Goal: Information Seeking & Learning: Understand process/instructions

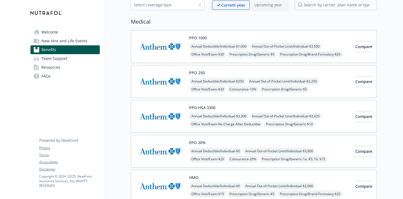
scroll to position [32, 0]
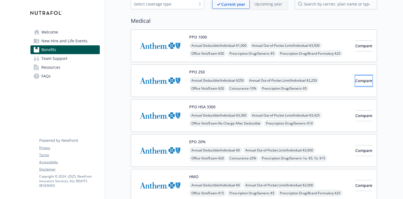
click at [355, 81] on button "Compare" at bounding box center [363, 80] width 17 height 11
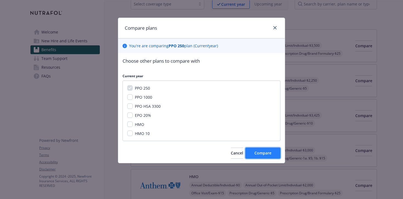
click at [274, 153] on button "Compare" at bounding box center [262, 152] width 35 height 11
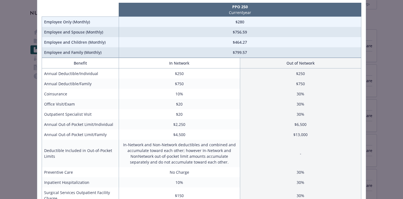
scroll to position [0, 0]
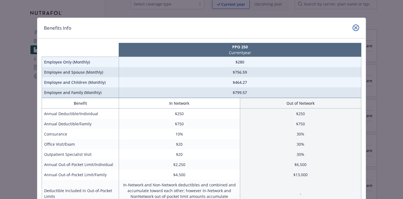
click at [353, 28] on link "close" at bounding box center [356, 27] width 7 height 7
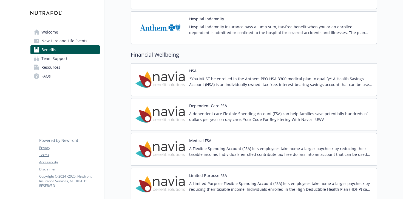
scroll to position [725, 0]
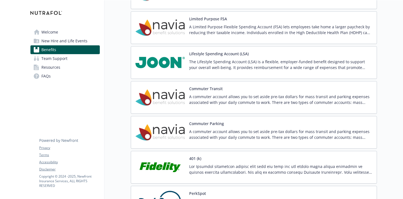
click at [238, 59] on p "The Lifestyle Spending Account (LSA) is a flexible, employer-funded benefit des…" at bounding box center [280, 65] width 183 height 12
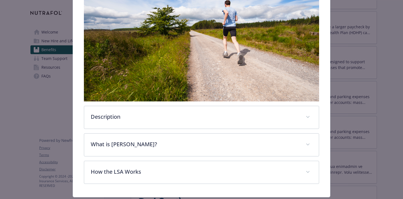
scroll to position [169, 0]
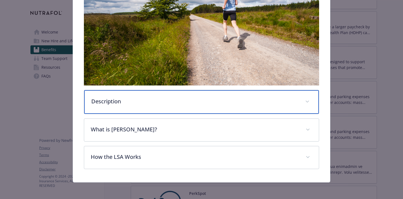
click at [216, 101] on p "Description" at bounding box center [195, 101] width 208 height 8
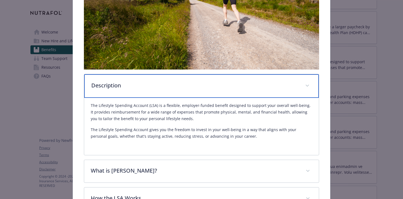
scroll to position [221, 0]
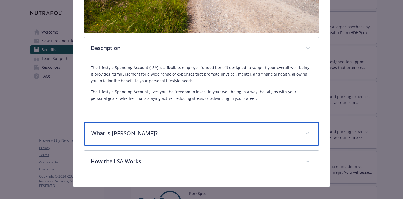
click at [213, 126] on div "What is [PERSON_NAME]?" at bounding box center [201, 134] width 235 height 24
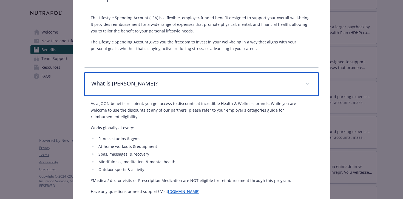
scroll to position [334, 0]
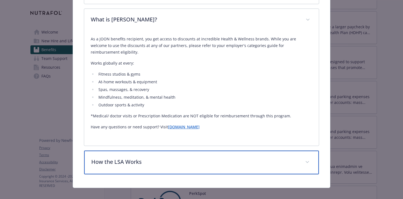
click at [217, 150] on div "How the LSA Works" at bounding box center [201, 162] width 235 height 24
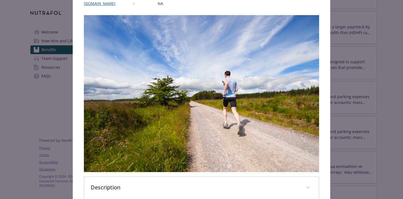
scroll to position [70, 0]
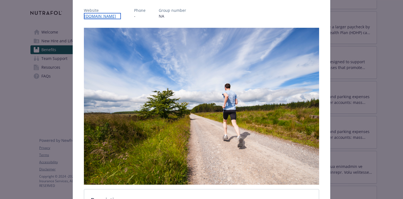
click at [102, 16] on link "[DOMAIN_NAME]" at bounding box center [102, 16] width 37 height 6
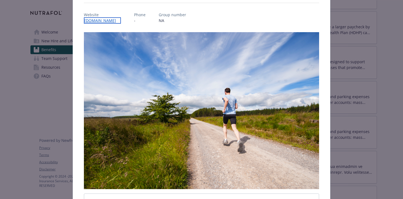
scroll to position [61, 0]
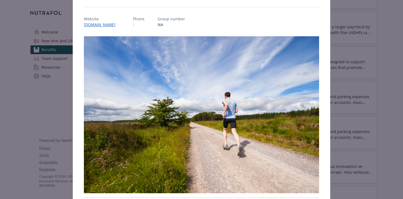
click at [22, 20] on div "Financial Wellbeing - Lifestyle Spending Account (LSA) - Lifestyle Spending Acc…" at bounding box center [201, 99] width 403 height 199
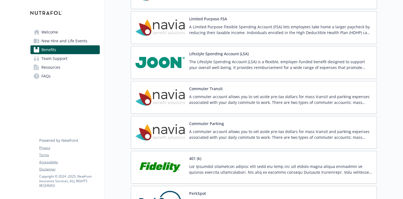
click at [200, 69] on p "The Lifestyle Spending Account (LSA) is a flexible, employer-funded benefit des…" at bounding box center [280, 65] width 183 height 12
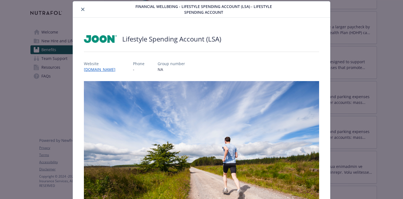
scroll to position [169, 0]
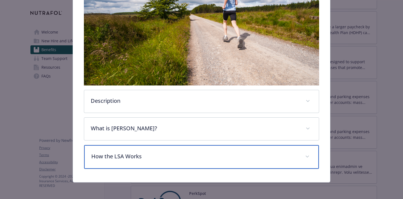
click at [271, 152] on p "How the LSA Works" at bounding box center [195, 156] width 208 height 8
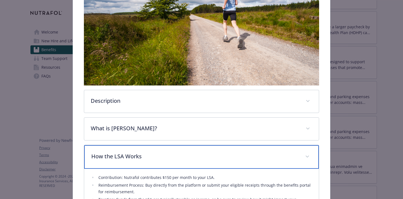
scroll to position [227, 0]
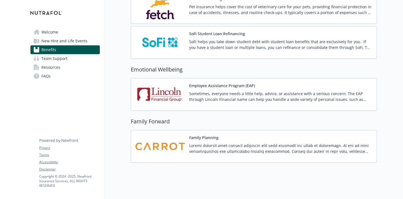
scroll to position [1116, 0]
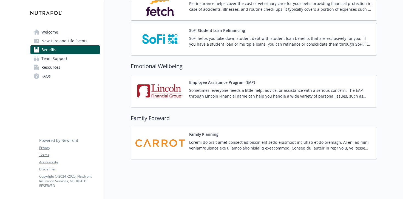
click at [166, 135] on img at bounding box center [159, 142] width 49 height 23
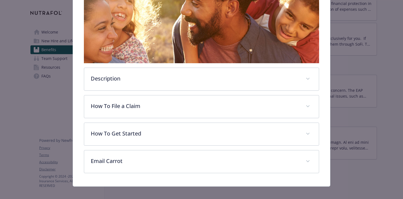
scroll to position [111, 0]
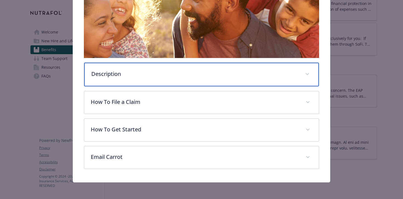
click at [168, 77] on p "Description" at bounding box center [195, 74] width 208 height 8
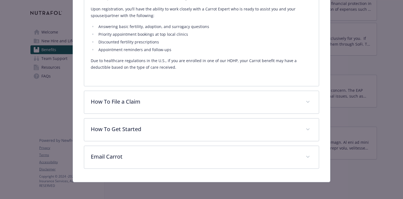
scroll to position [262, 0]
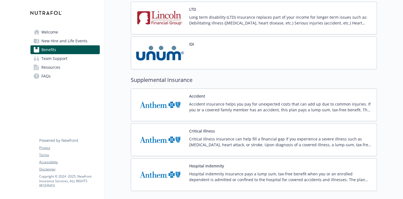
scroll to position [579, 0]
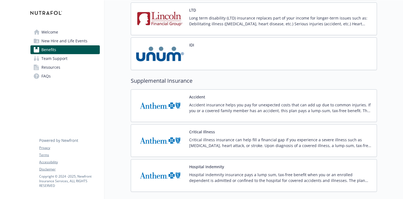
click at [81, 39] on span "New Hire and Life Events" at bounding box center [64, 40] width 46 height 9
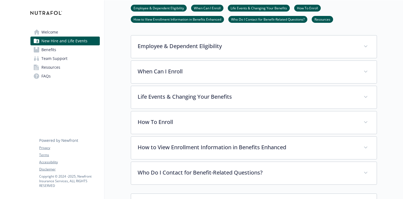
scroll to position [137, 0]
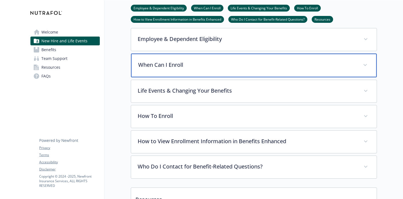
click at [144, 66] on p "When Can I Enroll" at bounding box center [247, 65] width 218 height 8
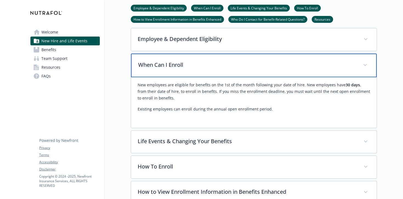
click at [341, 73] on div "When Can I Enroll" at bounding box center [254, 65] width 246 height 24
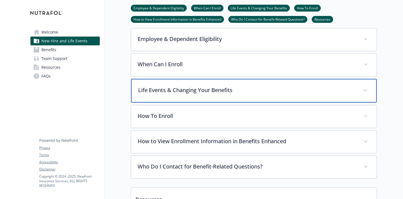
click at [334, 88] on p "Life Events & Changing Your Benefits" at bounding box center [247, 90] width 218 height 8
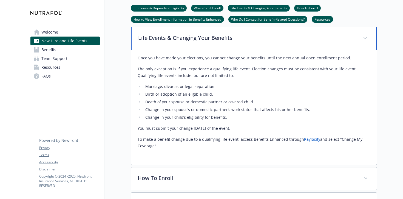
scroll to position [194, 0]
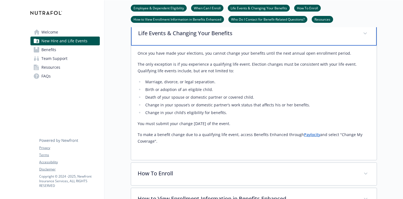
click at [336, 40] on div "Life Events & Changing Your Benefits" at bounding box center [254, 34] width 246 height 24
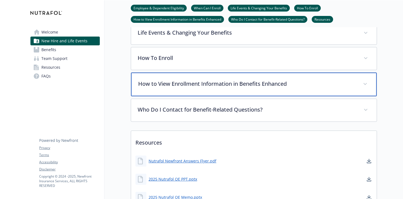
click at [323, 75] on div "How to View Enrollment Information in Benefits Enhanced" at bounding box center [254, 84] width 246 height 24
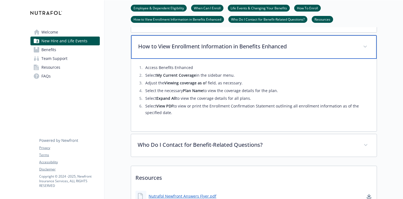
scroll to position [233, 0]
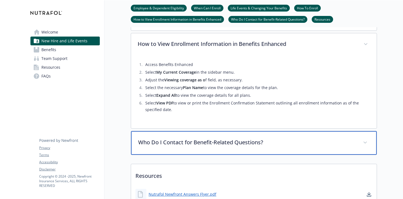
click at [294, 132] on div "Who Do I Contact for Benefit-Related Questions?" at bounding box center [254, 143] width 246 height 24
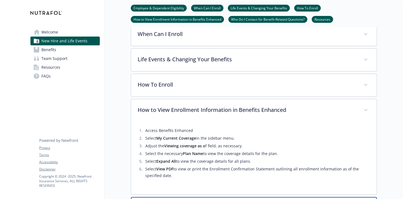
scroll to position [163, 0]
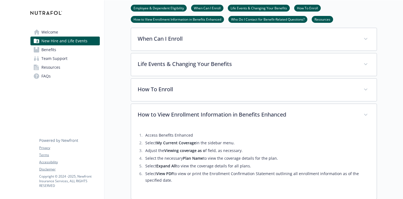
click at [291, 101] on div "How To Enroll Log into Paylocity HR & Payroll Navigate to HR & Payroll > Benefi…" at bounding box center [254, 89] width 246 height 23
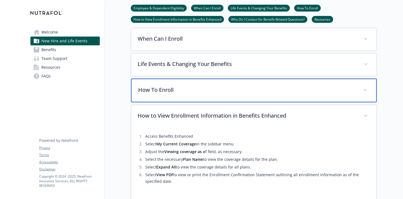
click at [290, 92] on p "How To Enroll" at bounding box center [247, 90] width 218 height 8
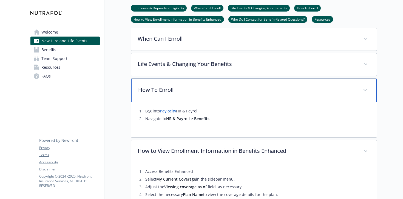
click at [290, 92] on p "How To Enroll" at bounding box center [247, 90] width 218 height 8
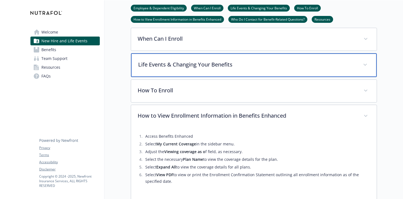
click at [281, 66] on p "Life Events & Changing Your Benefits" at bounding box center [247, 64] width 218 height 8
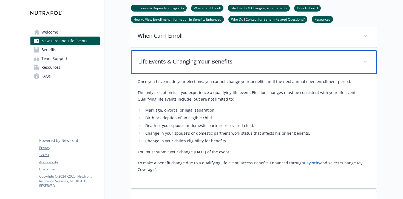
scroll to position [166, 0]
click at [281, 66] on div "Life Events & Changing Your Benefits" at bounding box center [254, 62] width 246 height 24
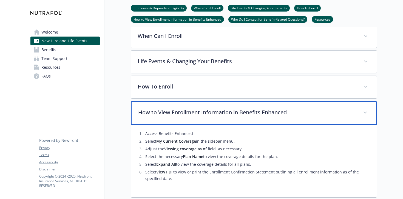
click at [279, 110] on p "How to View Enrollment Information in Benefits Enhanced" at bounding box center [247, 112] width 218 height 8
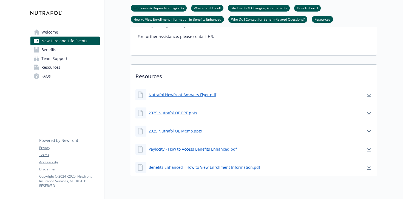
scroll to position [336, 0]
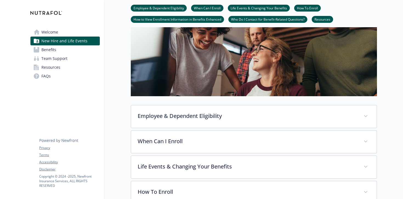
scroll to position [0, 0]
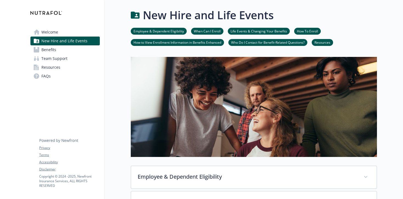
click at [57, 55] on span "Team Support" at bounding box center [54, 58] width 26 height 9
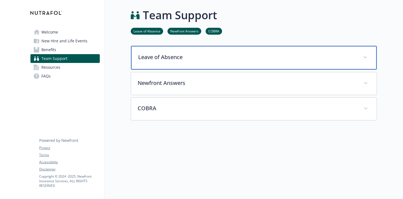
click at [148, 57] on p "Leave of Absence" at bounding box center [247, 57] width 218 height 8
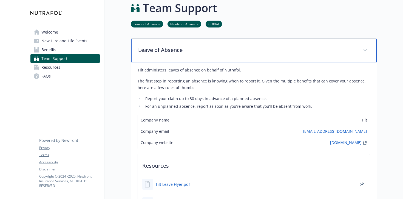
scroll to position [5, 0]
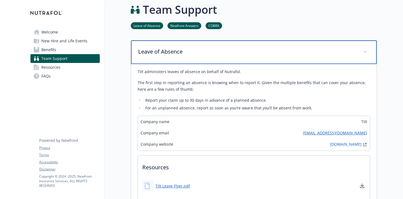
click at [148, 55] on p "Leave of Absence" at bounding box center [247, 51] width 218 height 8
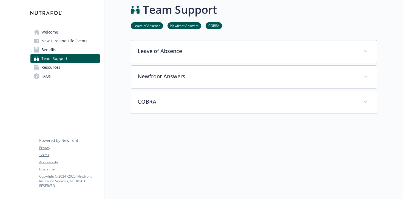
click at [75, 45] on span "New Hire and Life Events" at bounding box center [64, 40] width 46 height 9
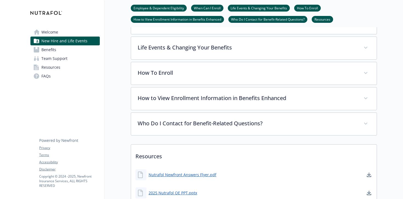
scroll to position [154, 0]
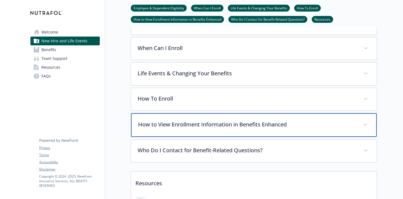
click at [226, 128] on div "How to View Enrollment Information in Benefits Enhanced" at bounding box center [254, 125] width 246 height 24
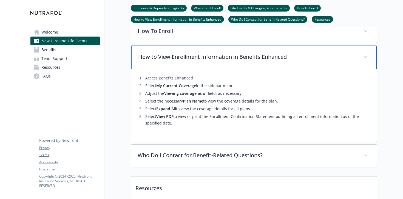
scroll to position [225, 0]
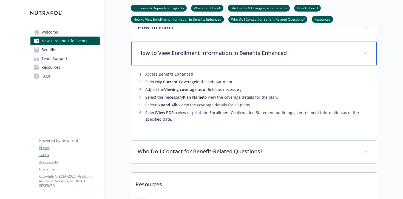
click at [229, 50] on p "How to View Enrollment Information in Benefits Enhanced" at bounding box center [247, 53] width 218 height 8
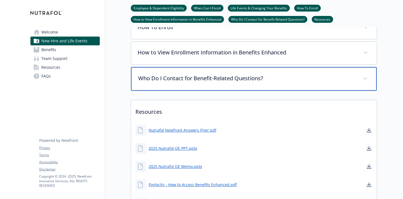
click at [232, 70] on div "Who Do I Contact for Benefit-Related Questions?" at bounding box center [254, 79] width 246 height 24
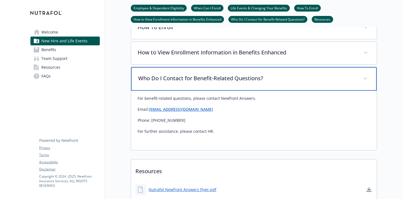
click at [232, 70] on div "Who Do I Contact for Benefit-Related Questions?" at bounding box center [254, 79] width 246 height 24
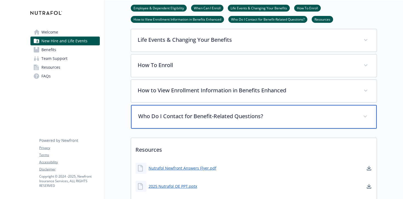
scroll to position [182, 0]
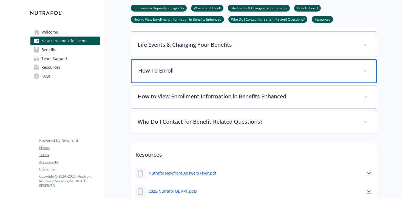
click at [232, 70] on p "How To Enroll" at bounding box center [247, 70] width 218 height 8
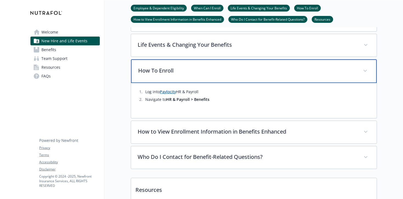
click at [232, 70] on p "How To Enroll" at bounding box center [247, 70] width 218 height 8
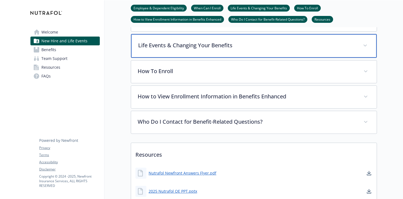
click at [231, 43] on p "Life Events & Changing Your Benefits" at bounding box center [247, 45] width 218 height 8
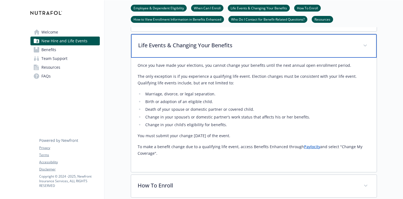
click at [227, 43] on p "Life Events & Changing Your Benefits" at bounding box center [247, 45] width 218 height 8
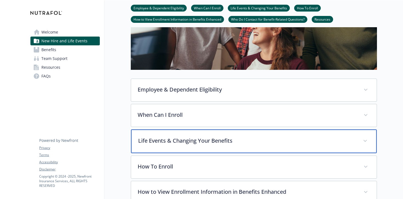
scroll to position [86, 0]
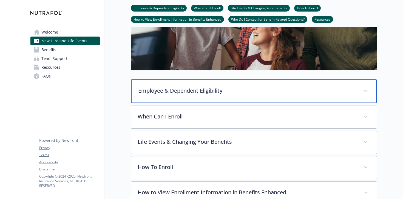
click at [205, 92] on p "Employee & Dependent Eligibility" at bounding box center [247, 90] width 218 height 8
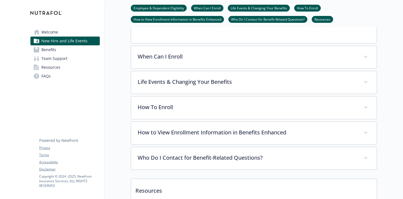
scroll to position [273, 0]
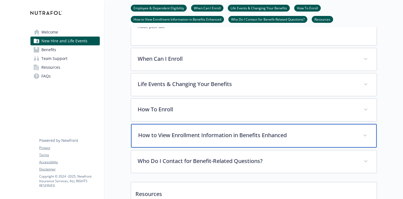
click at [289, 140] on div "How to View Enrollment Information in Benefits Enhanced" at bounding box center [254, 136] width 246 height 24
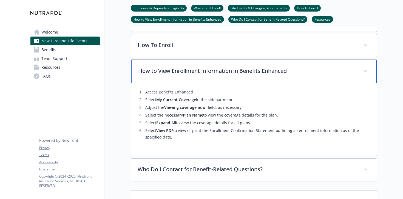
scroll to position [338, 0]
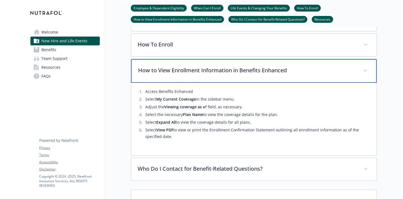
click at [286, 74] on p "How to View Enrollment Information in Benefits Enhanced" at bounding box center [247, 70] width 218 height 8
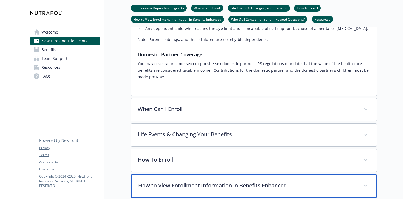
scroll to position [220, 0]
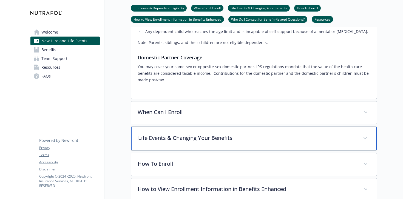
click at [270, 141] on p "Life Events & Changing Your Benefits" at bounding box center [247, 138] width 218 height 8
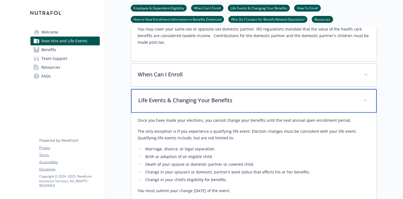
scroll to position [259, 0]
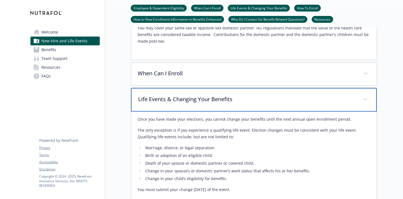
click at [269, 95] on p "Life Events & Changing Your Benefits" at bounding box center [247, 99] width 218 height 8
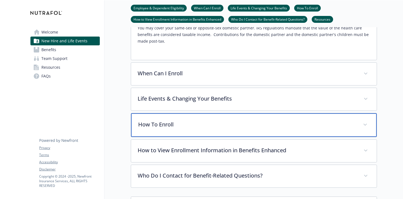
click at [265, 117] on div "How To Enroll" at bounding box center [254, 125] width 246 height 24
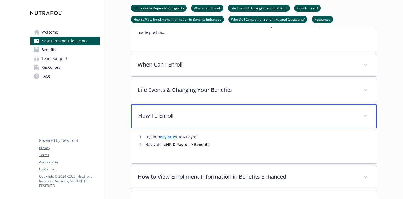
click at [265, 117] on p "How To Enroll" at bounding box center [247, 115] width 218 height 8
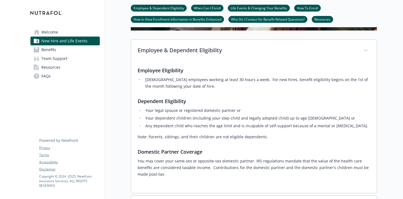
scroll to position [128, 0]
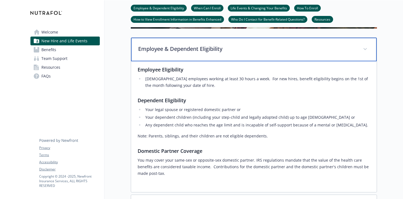
click at [252, 46] on p "Employee & Dependent Eligibility" at bounding box center [247, 49] width 218 height 8
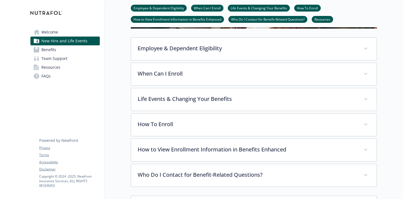
click at [58, 47] on link "Benefits" at bounding box center [64, 49] width 69 height 9
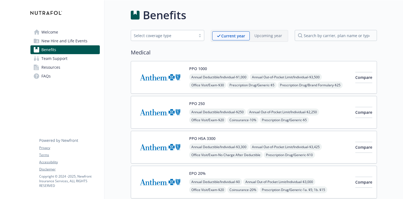
click at [192, 38] on div "Select coverage type" at bounding box center [163, 35] width 65 height 7
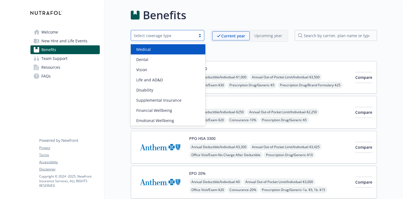
click at [192, 38] on div "Select coverage type" at bounding box center [163, 35] width 65 height 7
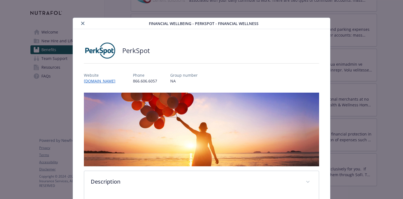
click at [79, 25] on div "details for plan Financial Wellbeing - PerkSpot - Financial Wellness" at bounding box center [112, 23] width 74 height 7
click at [81, 22] on icon "close" at bounding box center [82, 23] width 3 height 3
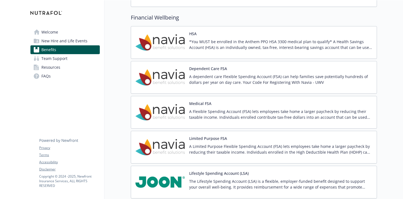
scroll to position [721, 0]
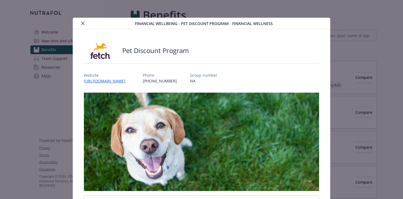
scroll to position [16, 0]
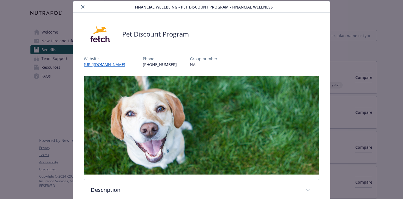
click at [344, 30] on div "Financial Wellbeing - Pet Discount Program - Financial Wellness Pet Discount Pr…" at bounding box center [201, 135] width 323 height 269
